Goal: Transaction & Acquisition: Book appointment/travel/reservation

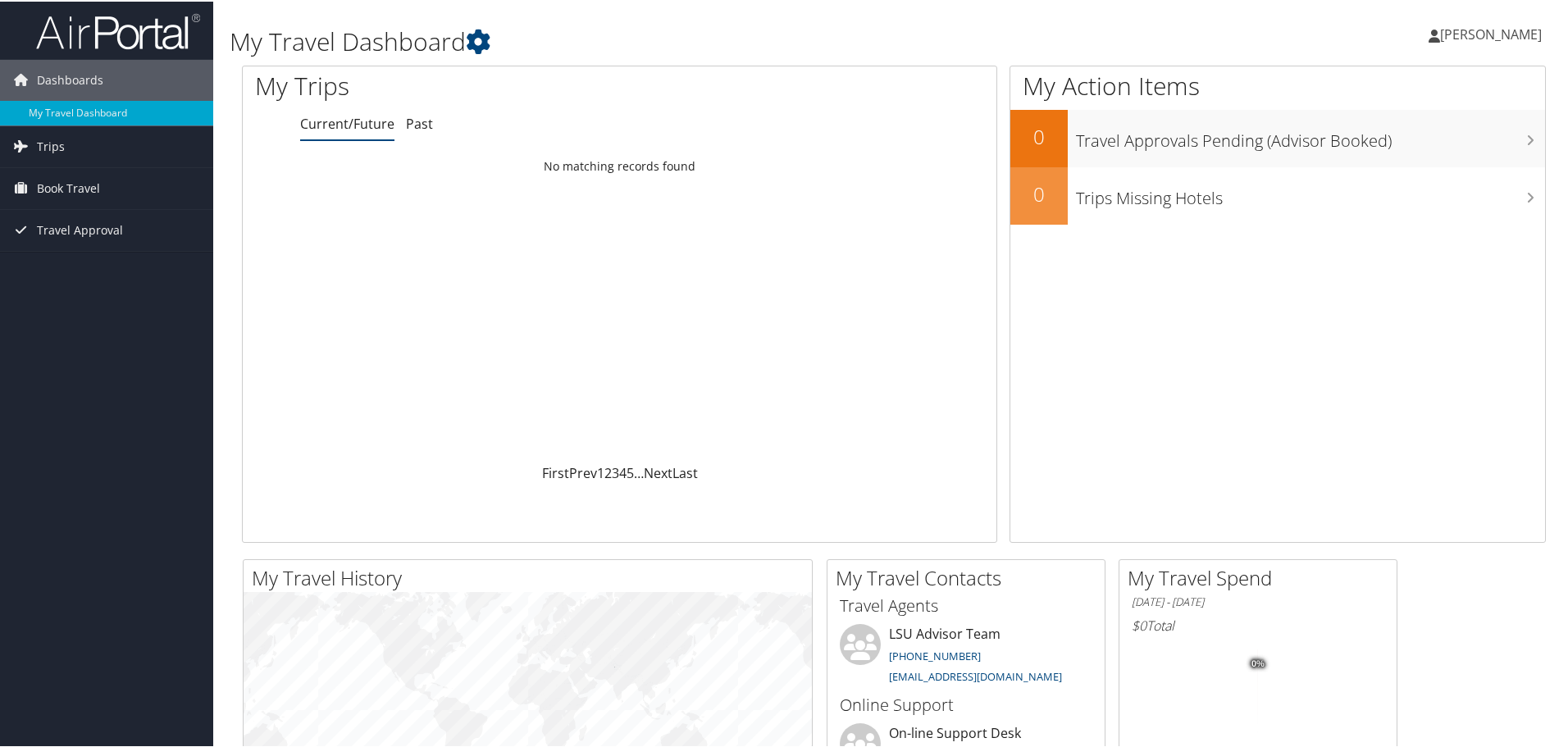
click at [840, 281] on div "Loading... No matching records found" at bounding box center [620, 305] width 754 height 312
click at [77, 189] on span "Book Travel" at bounding box center [68, 187] width 63 height 41
click at [100, 247] on link "Book/Manage Online Trips" at bounding box center [106, 244] width 214 height 25
